Goal: Task Accomplishment & Management: Use online tool/utility

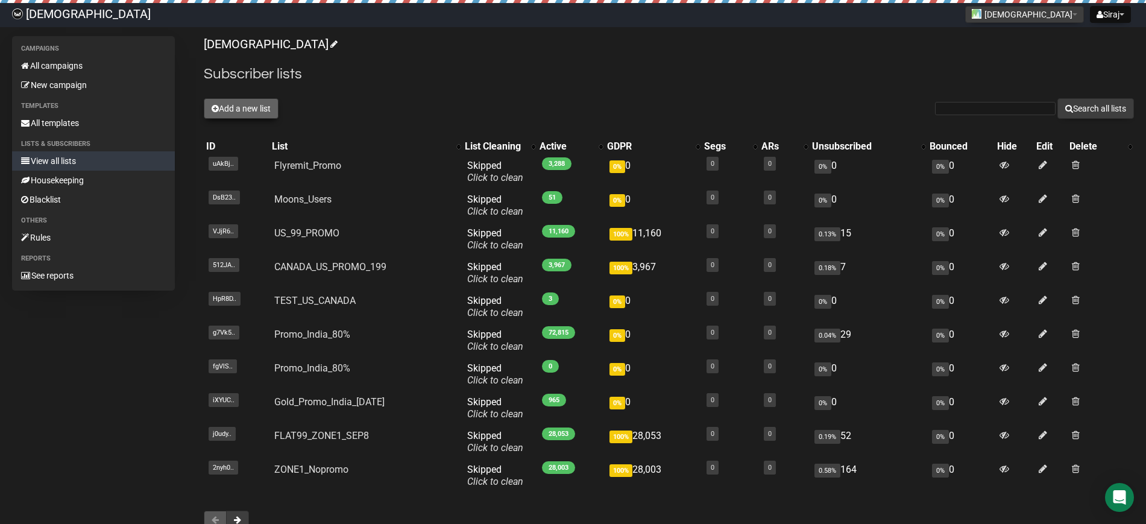
click at [216, 104] on icon at bounding box center [215, 108] width 7 height 8
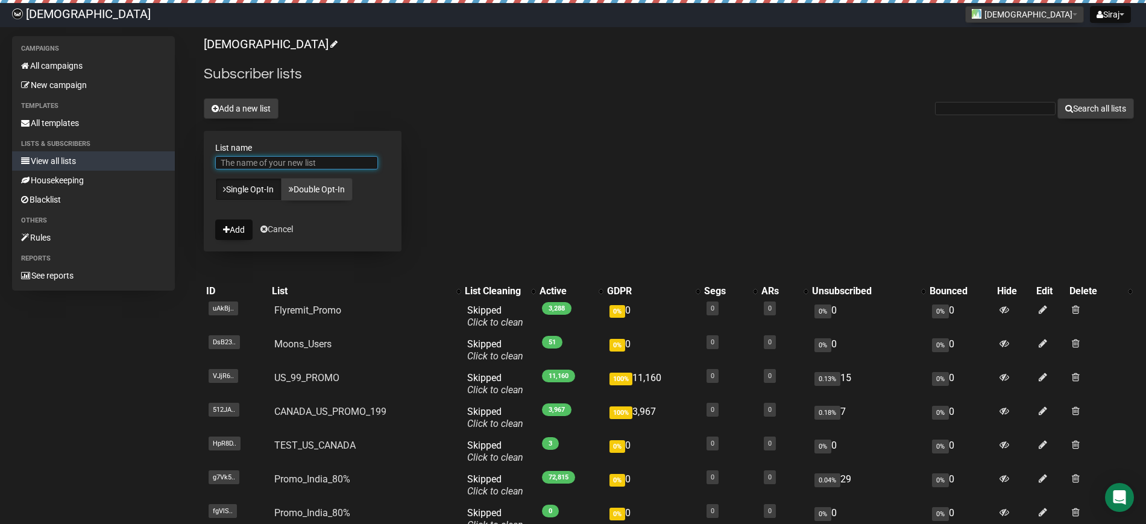
click at [250, 162] on input "List name" at bounding box center [296, 162] width 163 height 13
click at [499, 154] on div "Islamicly Subscriber lists Add a new list Search all lists List name Gold_users…" at bounding box center [669, 360] width 930 height 649
click at [314, 162] on input "Gold_users_list" at bounding box center [296, 162] width 163 height 13
type input "Gold_users_list_[DATE]"
click at [345, 225] on form "List name Gold_users_list_30Sep Single Opt-In Double Opt-In Add Cancel" at bounding box center [303, 191] width 198 height 121
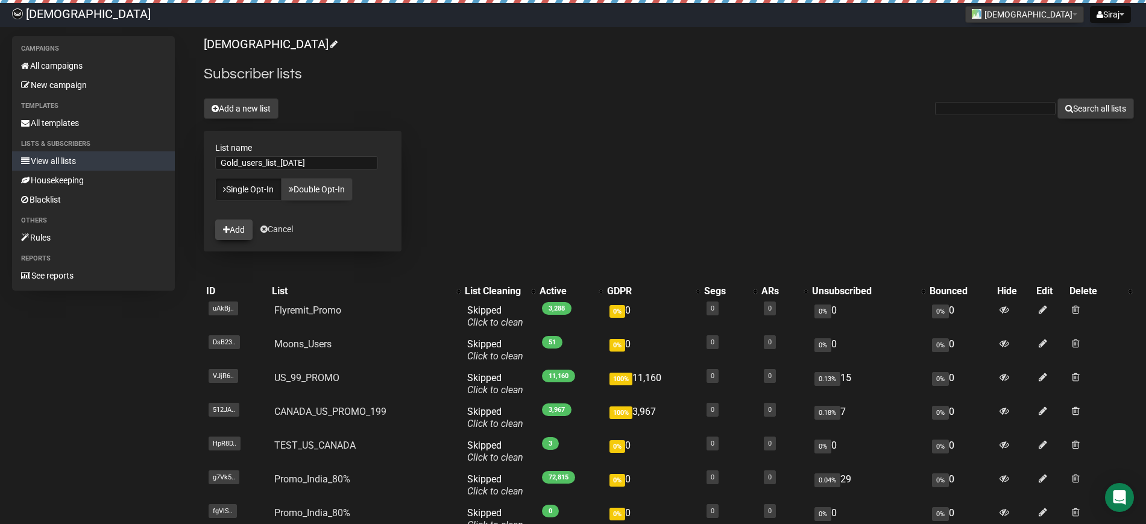
click at [225, 234] on button "Add" at bounding box center [233, 229] width 37 height 20
